Goal: Check status: Check status

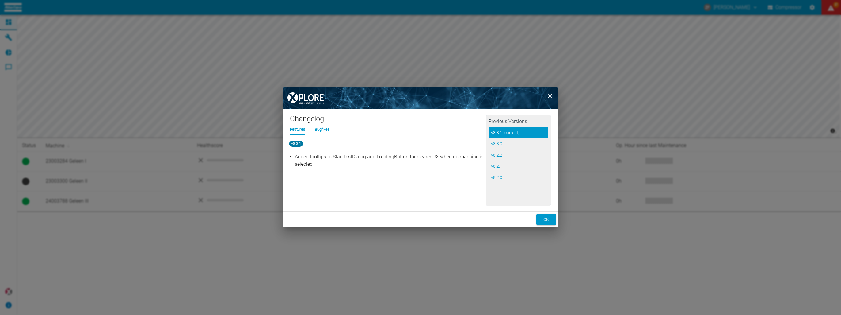
click at [326, 127] on li "Bugfixes" at bounding box center [322, 129] width 15 height 6
click at [541, 215] on button "ok" at bounding box center [546, 219] width 20 height 11
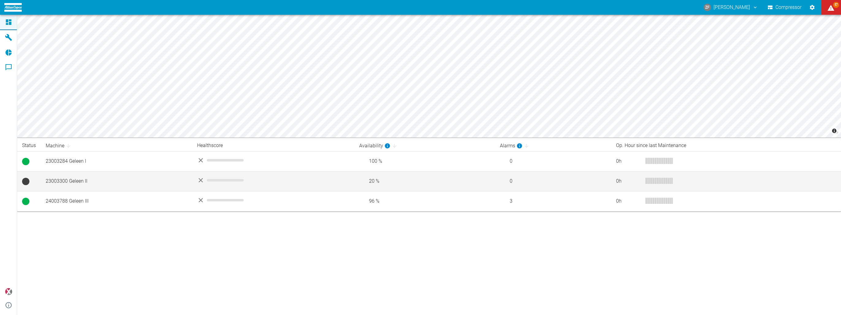
click at [327, 178] on div "No data" at bounding box center [273, 179] width 152 height 7
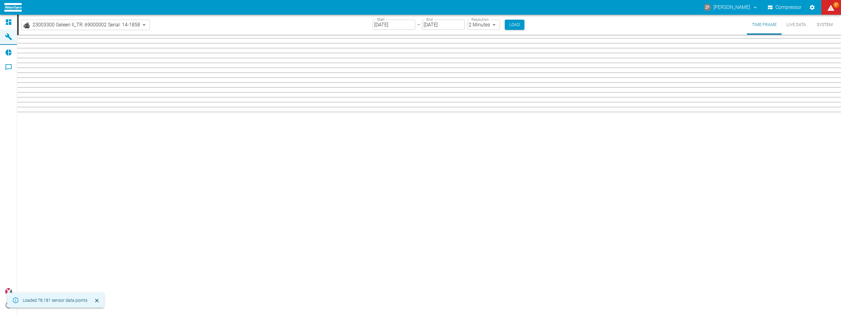
type input "2min"
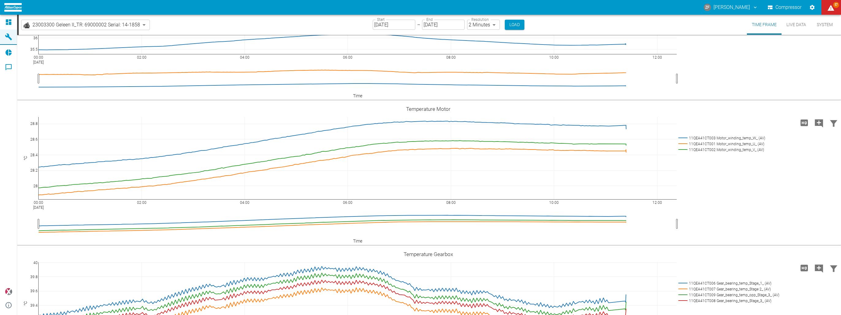
scroll to position [352, 0]
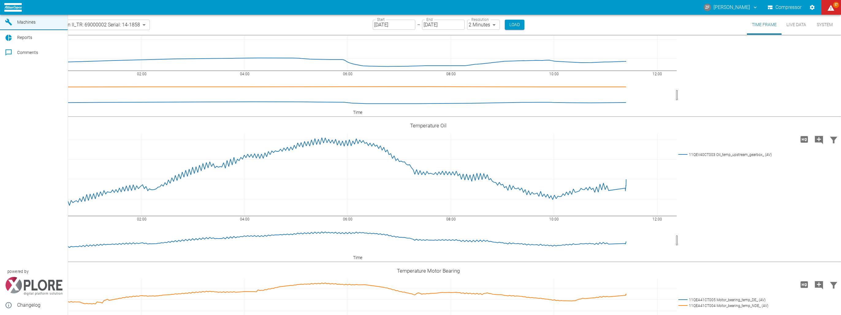
click at [0, 45] on link "Reports" at bounding box center [34, 37] width 68 height 15
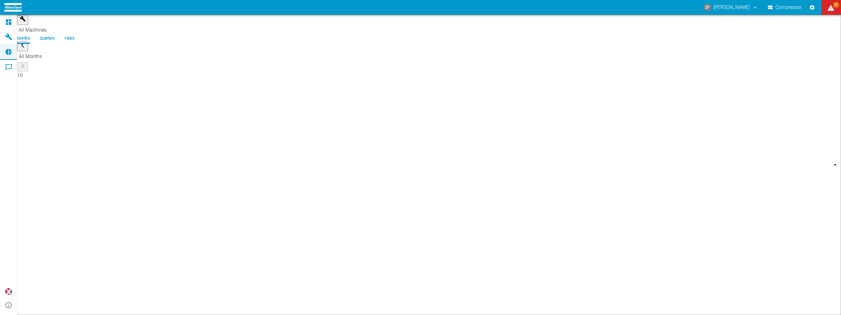
type input "91331ab9-2490-48b8-b663-95187efbf071"
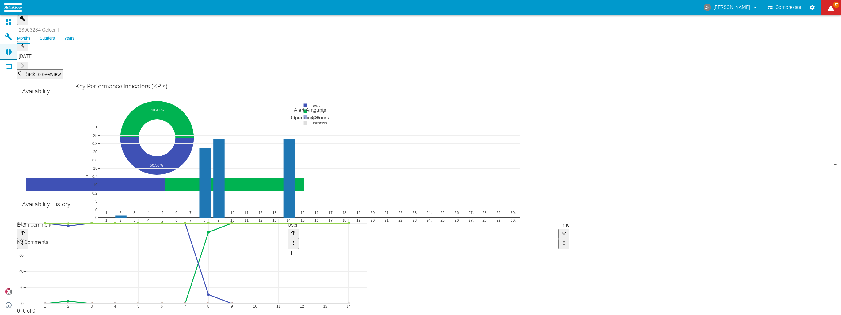
click at [782, 10] on button "Compressor" at bounding box center [785, 7] width 36 height 11
click at [84, 35] on ol "Months Quarters Years" at bounding box center [50, 38] width 67 height 6
click at [55, 35] on li "Quarters" at bounding box center [47, 38] width 15 height 6
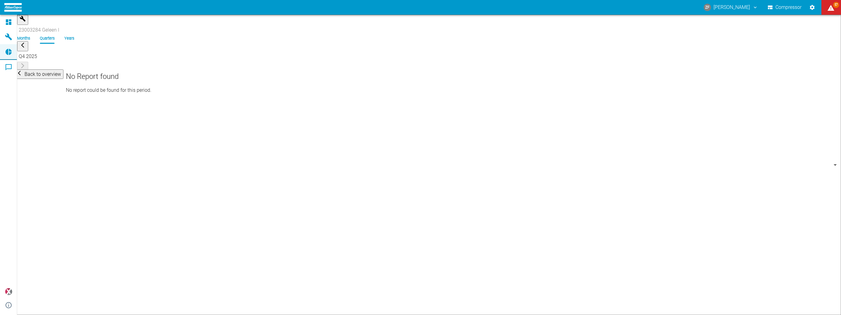
click at [74, 35] on li "Years" at bounding box center [69, 38] width 10 height 6
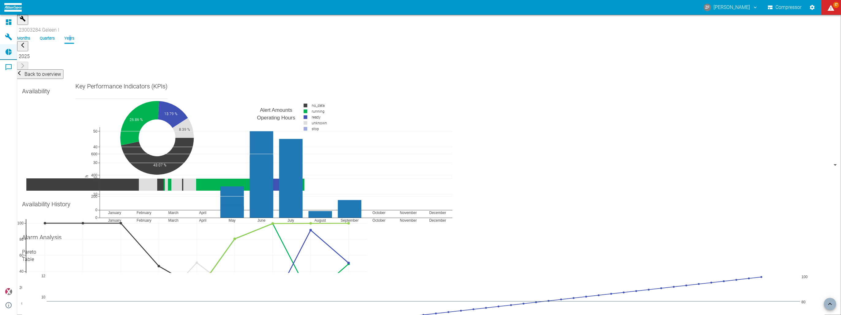
scroll to position [307, 0]
click at [109, 50] on input "checkbox" at bounding box center [420, 165] width 841 height 300
checkbox input "true"
click at [116, 248] on div "Pareto Table" at bounding box center [423, 255] width 803 height 15
click at [837, 9] on button "57" at bounding box center [832, 7] width 20 height 15
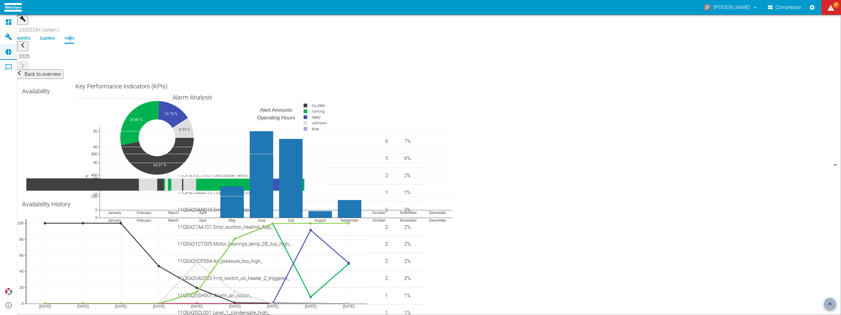
drag, startPoint x: 837, startPoint y: 9, endPoint x: 619, endPoint y: 64, distance: 225.4
click at [448, 314] on div at bounding box center [420, 319] width 841 height 0
click at [830, 314] on div at bounding box center [420, 319] width 841 height 0
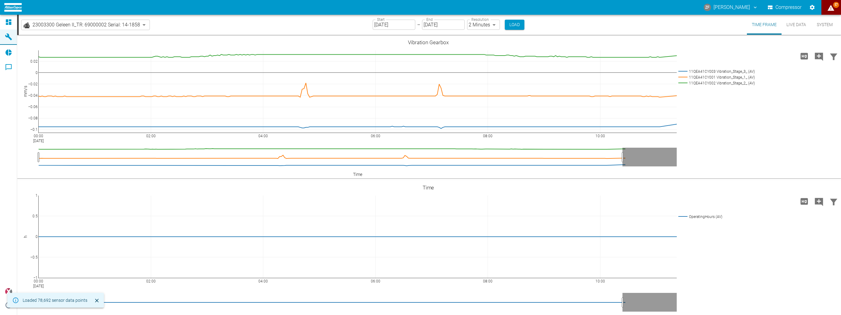
click at [835, 13] on button "57" at bounding box center [832, 7] width 20 height 15
